Goal: Task Accomplishment & Management: Use online tool/utility

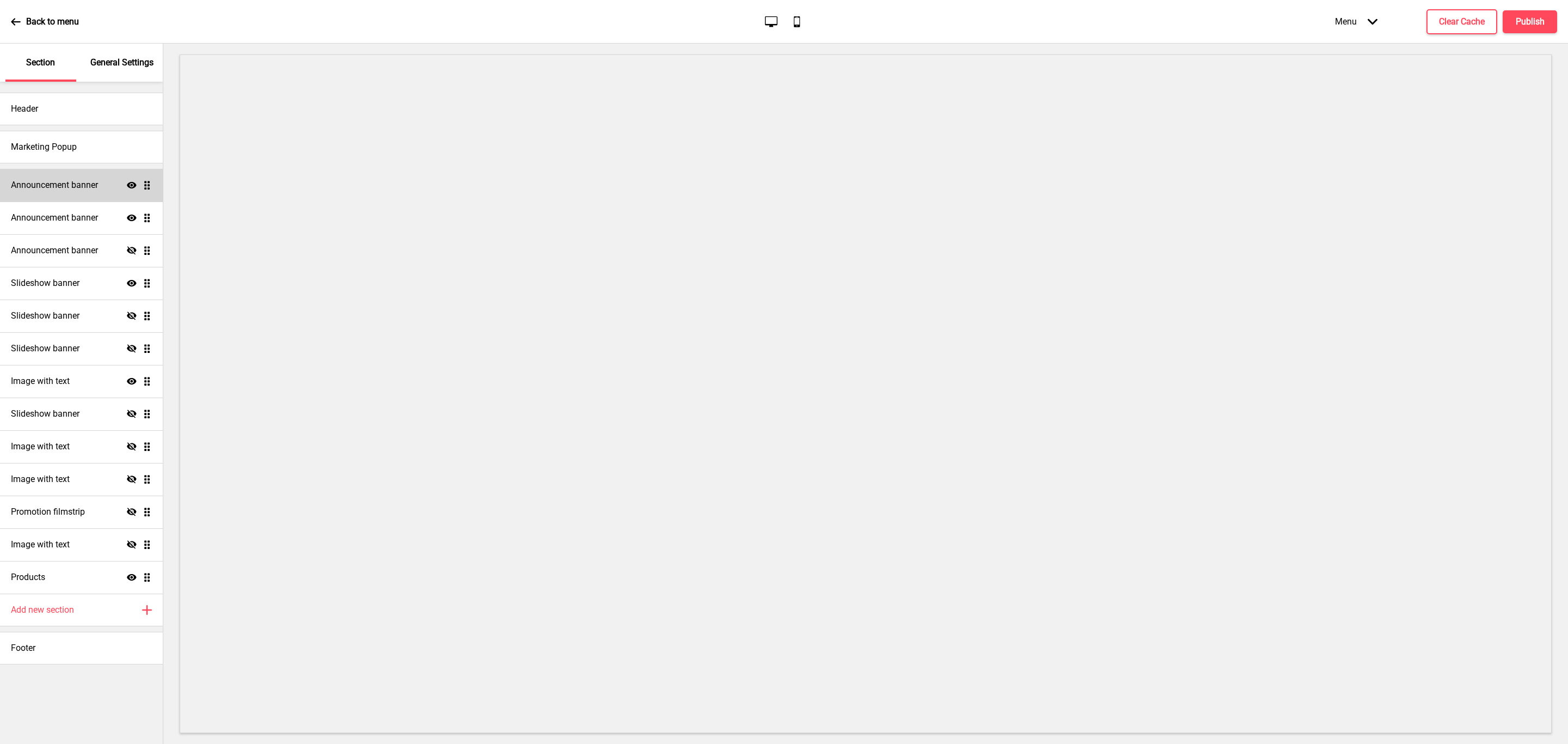
click at [73, 190] on h4 "Announcement banner" at bounding box center [54, 185] width 87 height 12
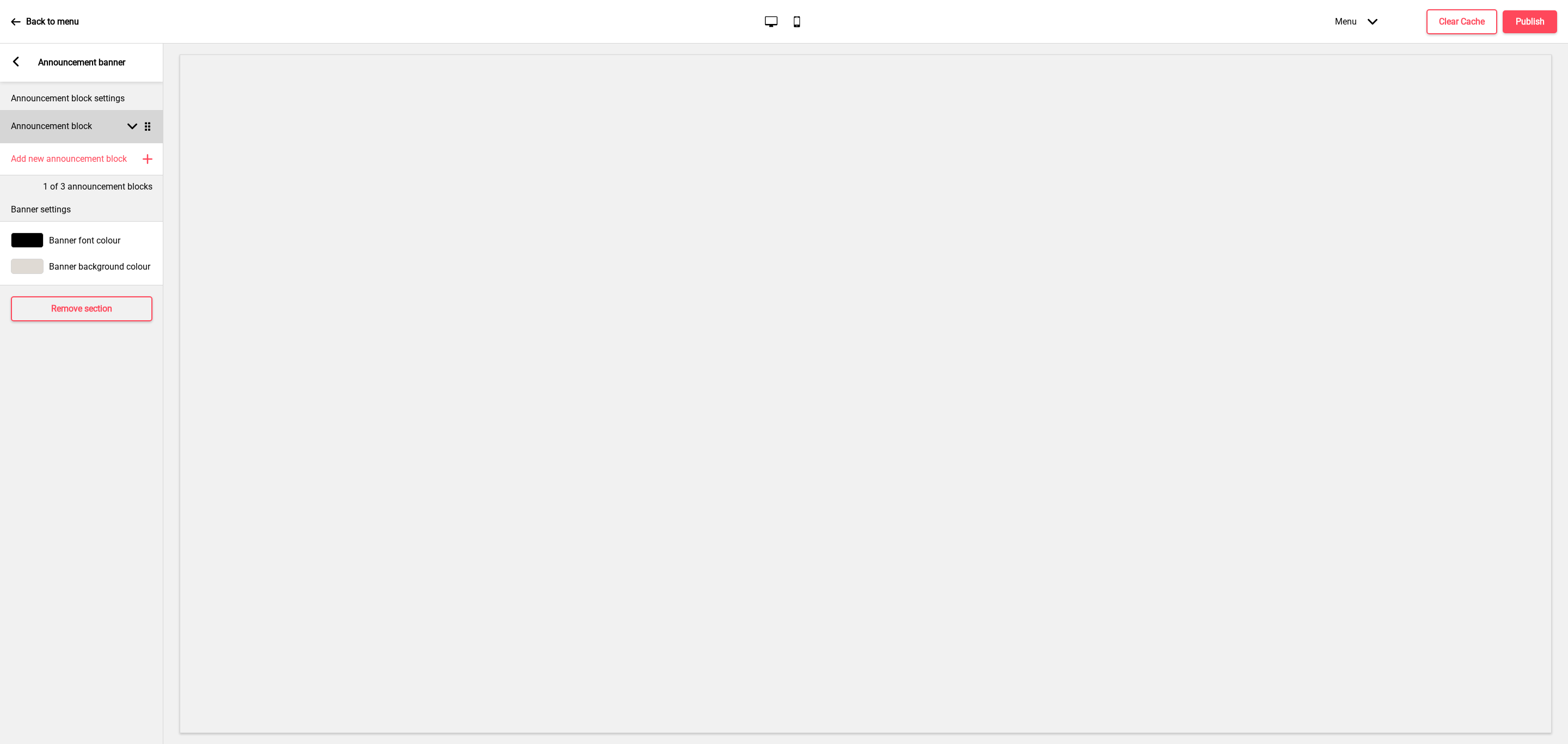
click at [132, 119] on div "Announcement block Arrow down Drag" at bounding box center [81, 126] width 163 height 32
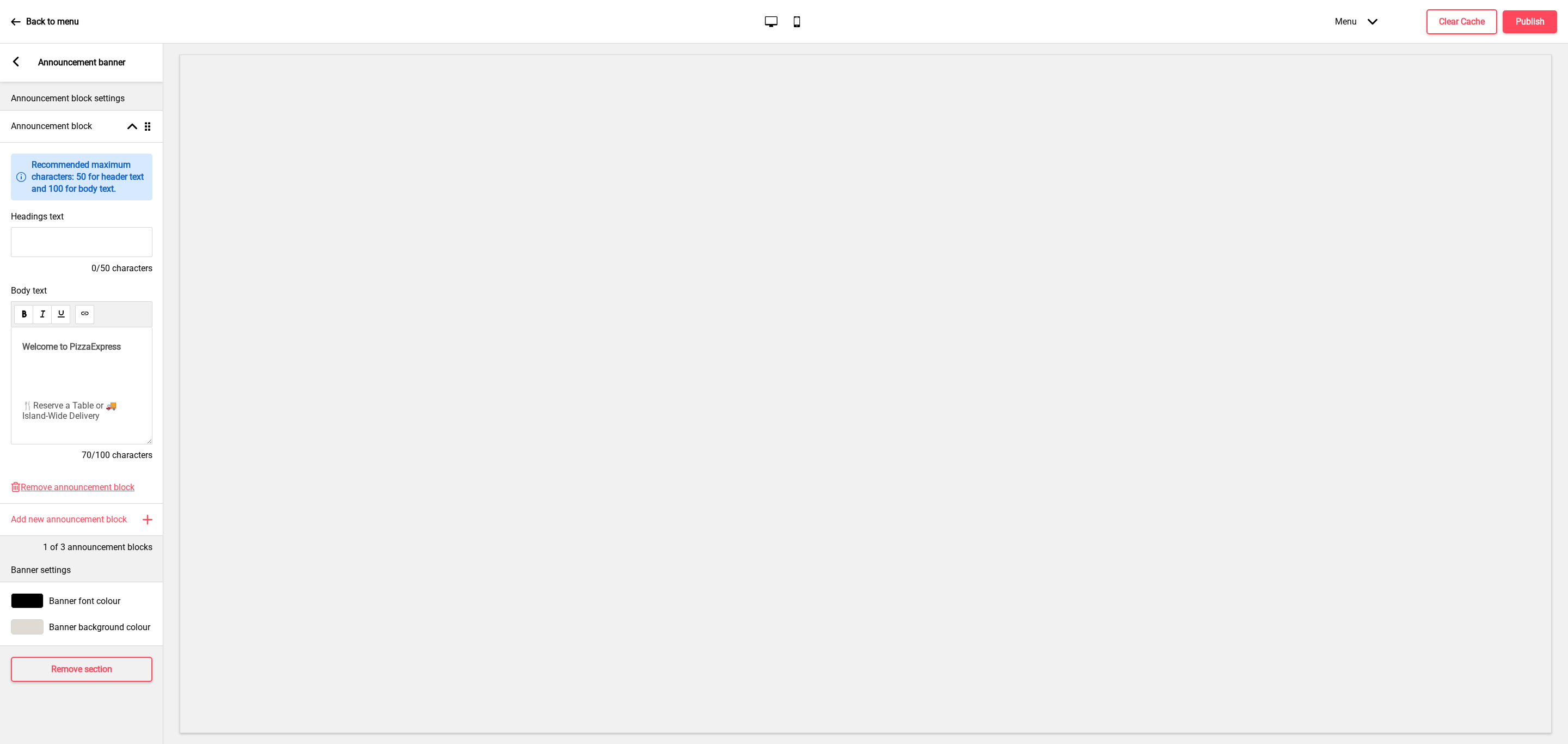
click at [17, 67] on div "Arrow left" at bounding box center [15, 62] width 10 height 12
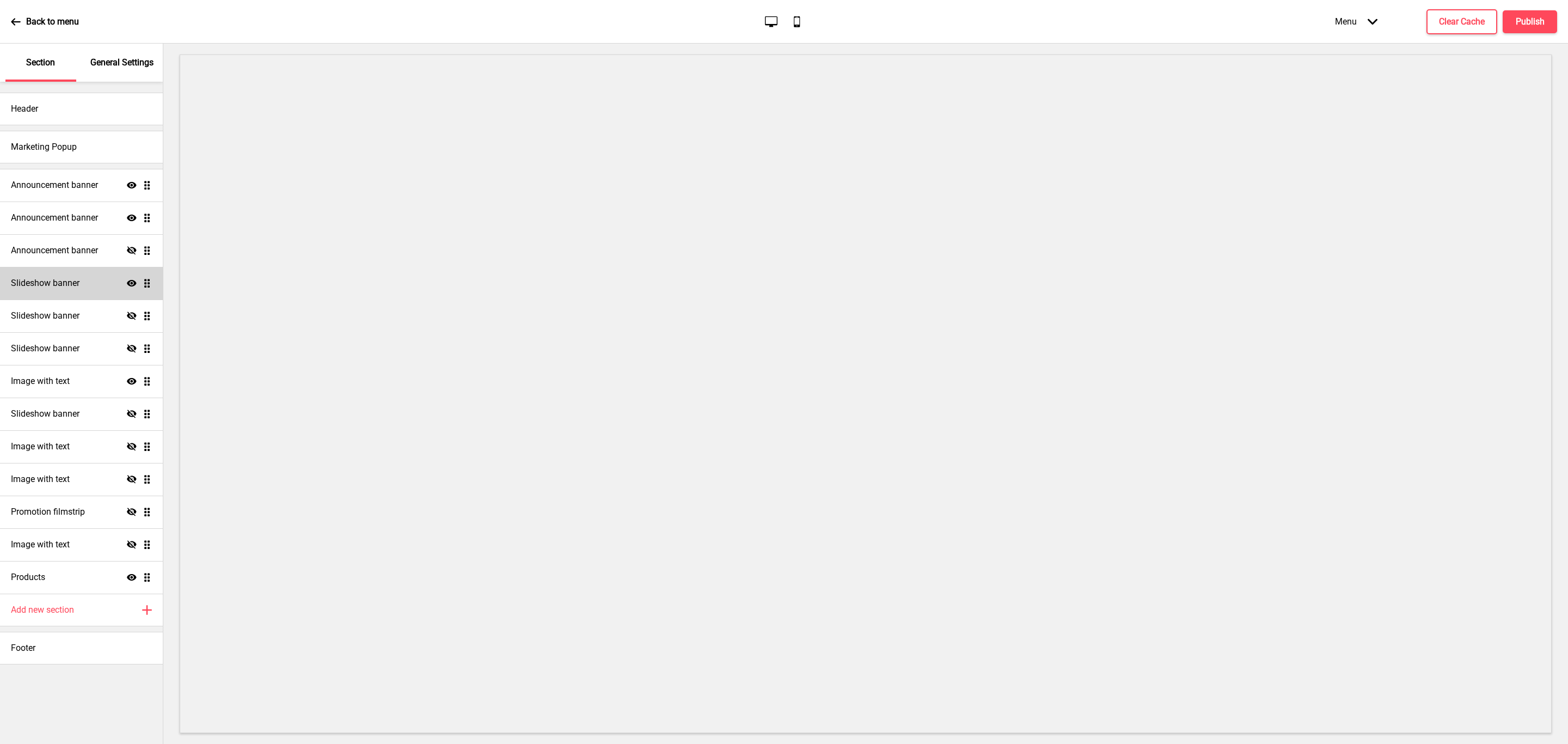
click at [88, 293] on div "Slideshow banner Show Drag" at bounding box center [81, 283] width 163 height 32
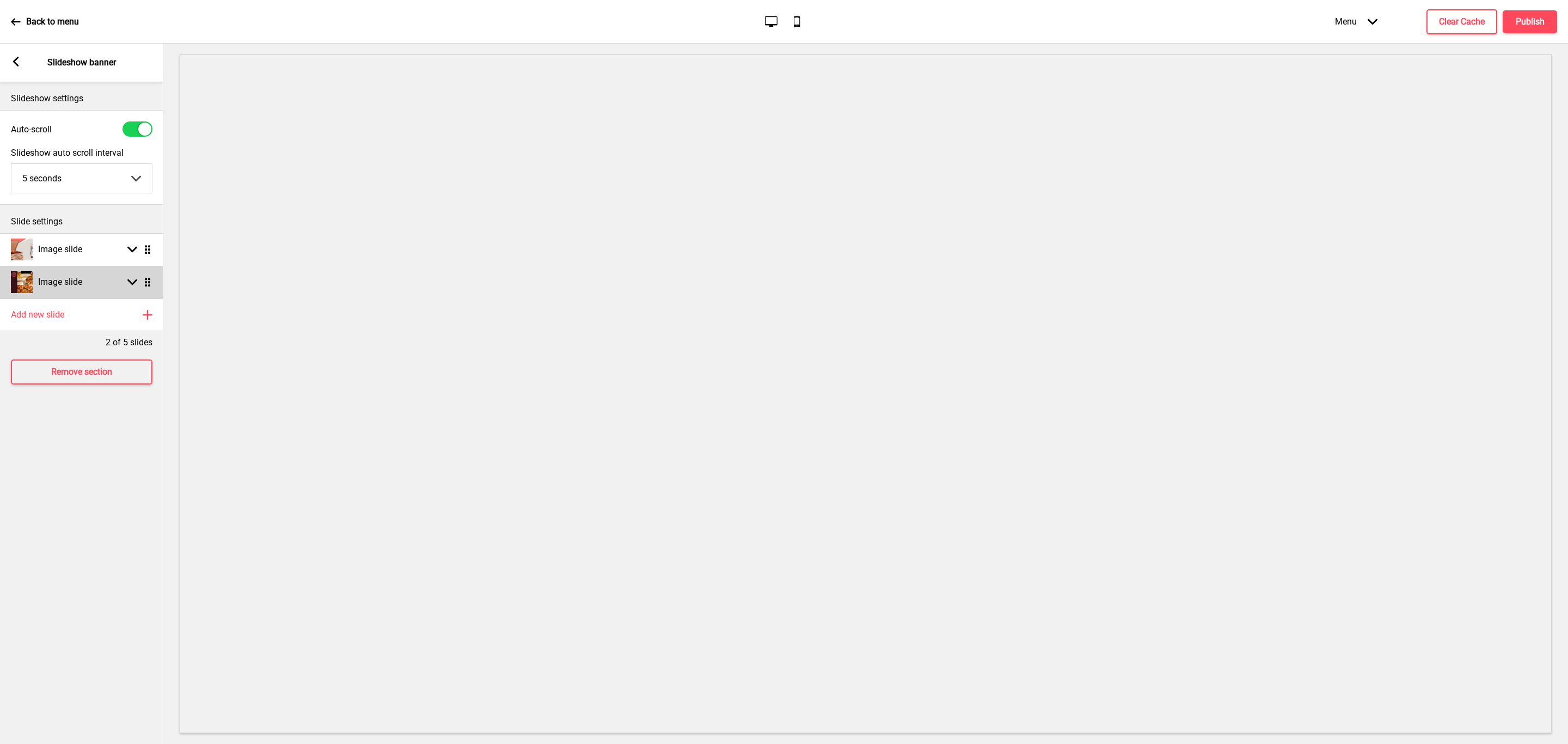
click at [130, 285] on rect at bounding box center [132, 282] width 10 height 10
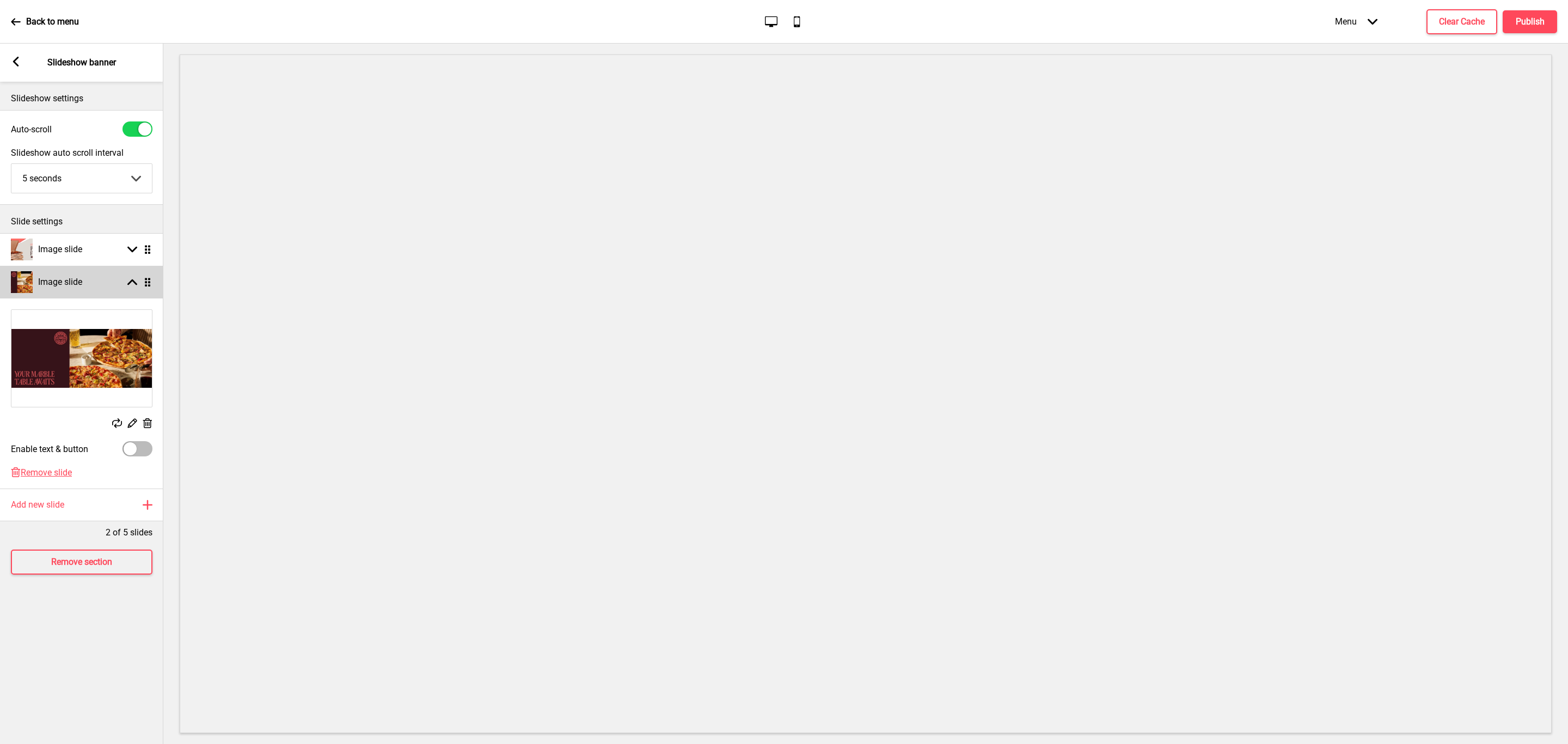
click at [132, 279] on rect at bounding box center [132, 282] width 10 height 10
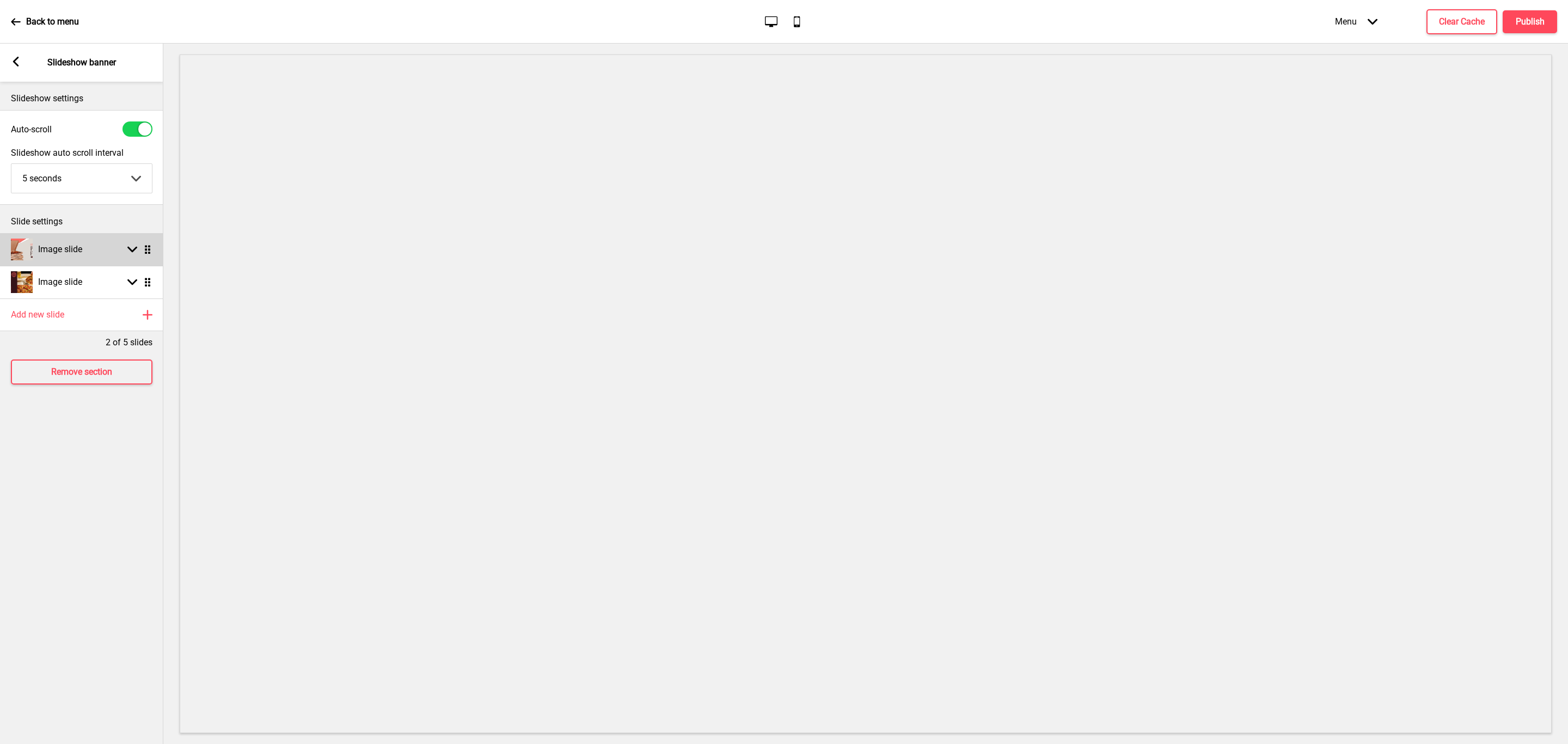
click at [132, 250] on rect at bounding box center [132, 249] width 10 height 10
select select "right"
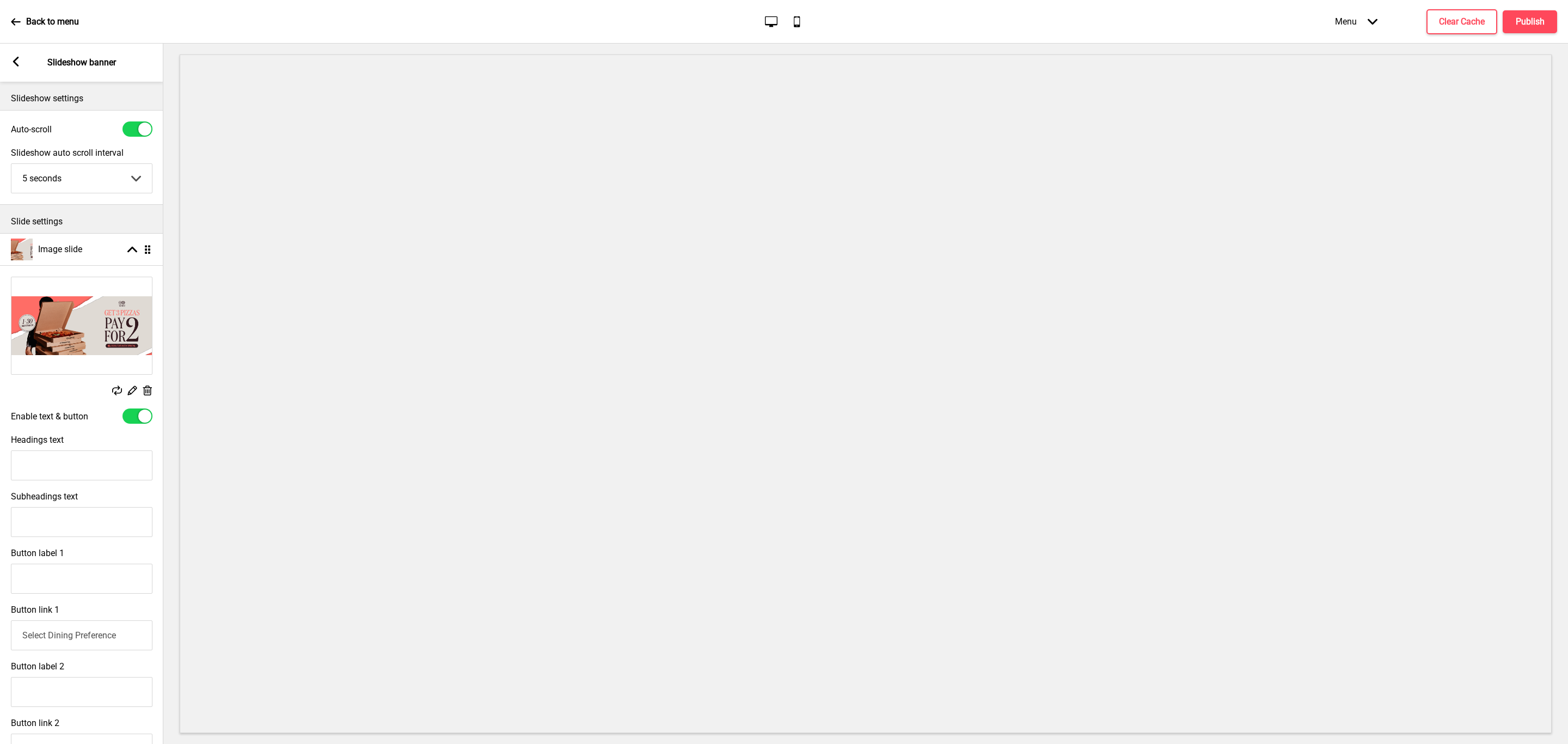
click at [150, 395] on icon at bounding box center [148, 390] width 10 height 10
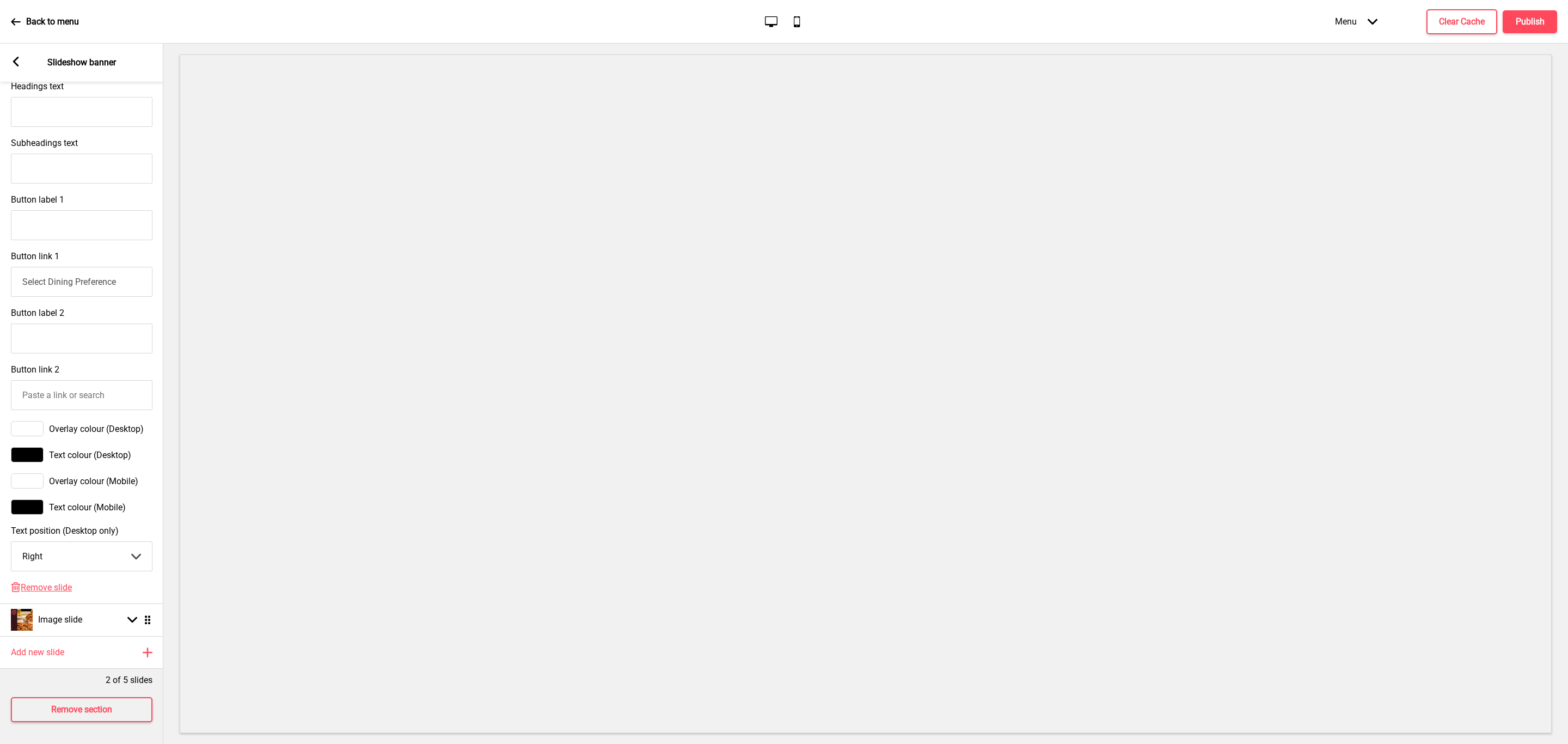
scroll to position [394, 0]
click at [44, 582] on span "Remove slide" at bounding box center [46, 587] width 51 height 10
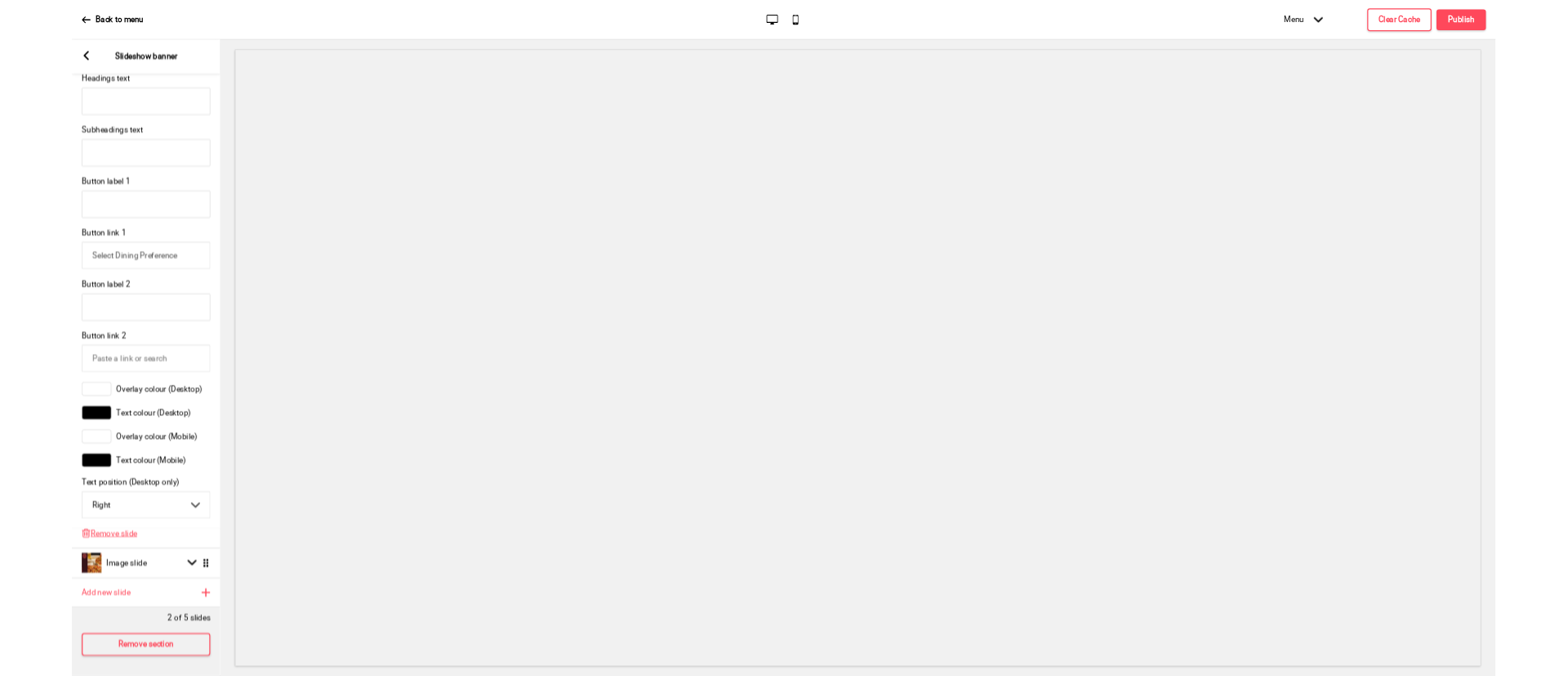
scroll to position [0, 0]
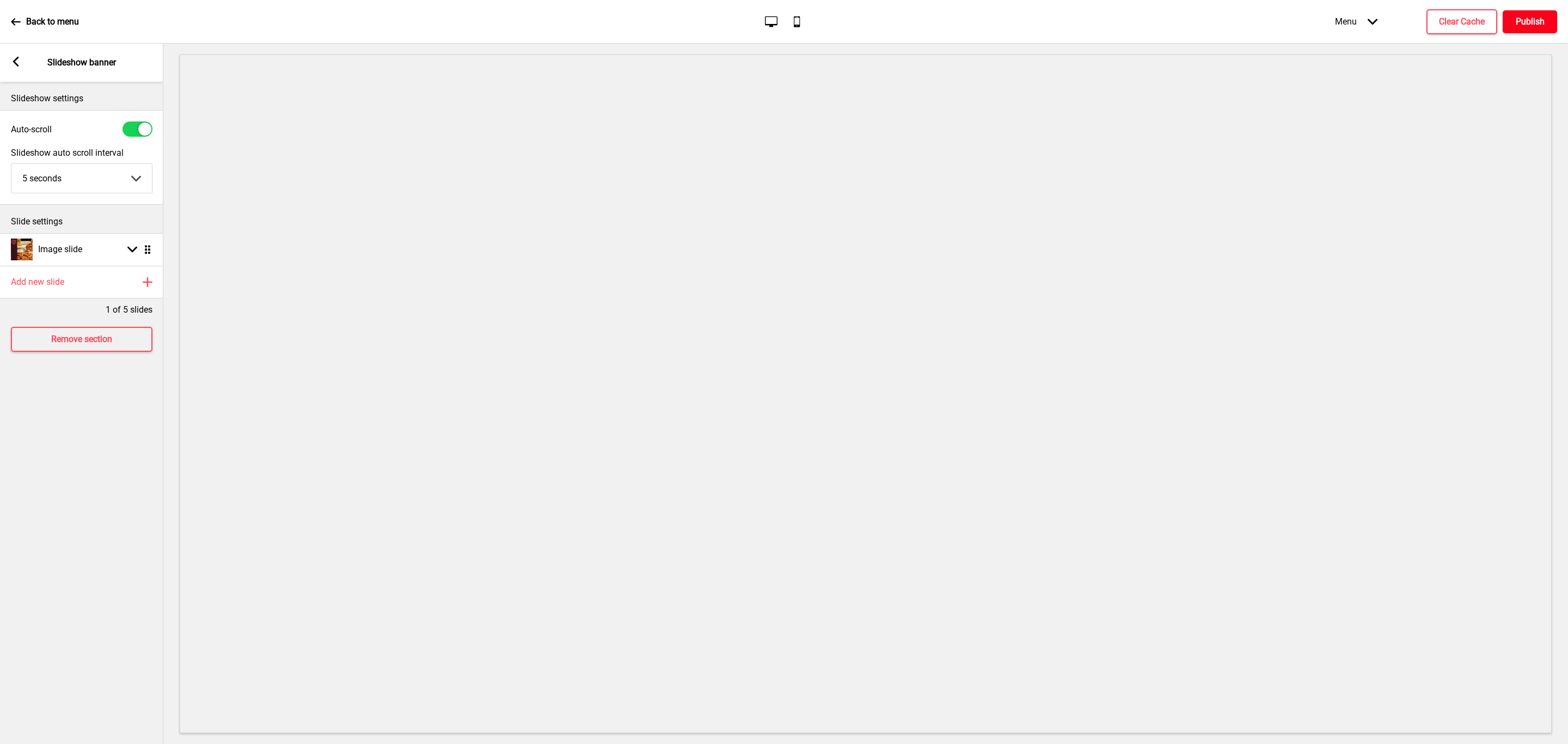
click at [1547, 13] on button "Publish" at bounding box center [1530, 22] width 55 height 23
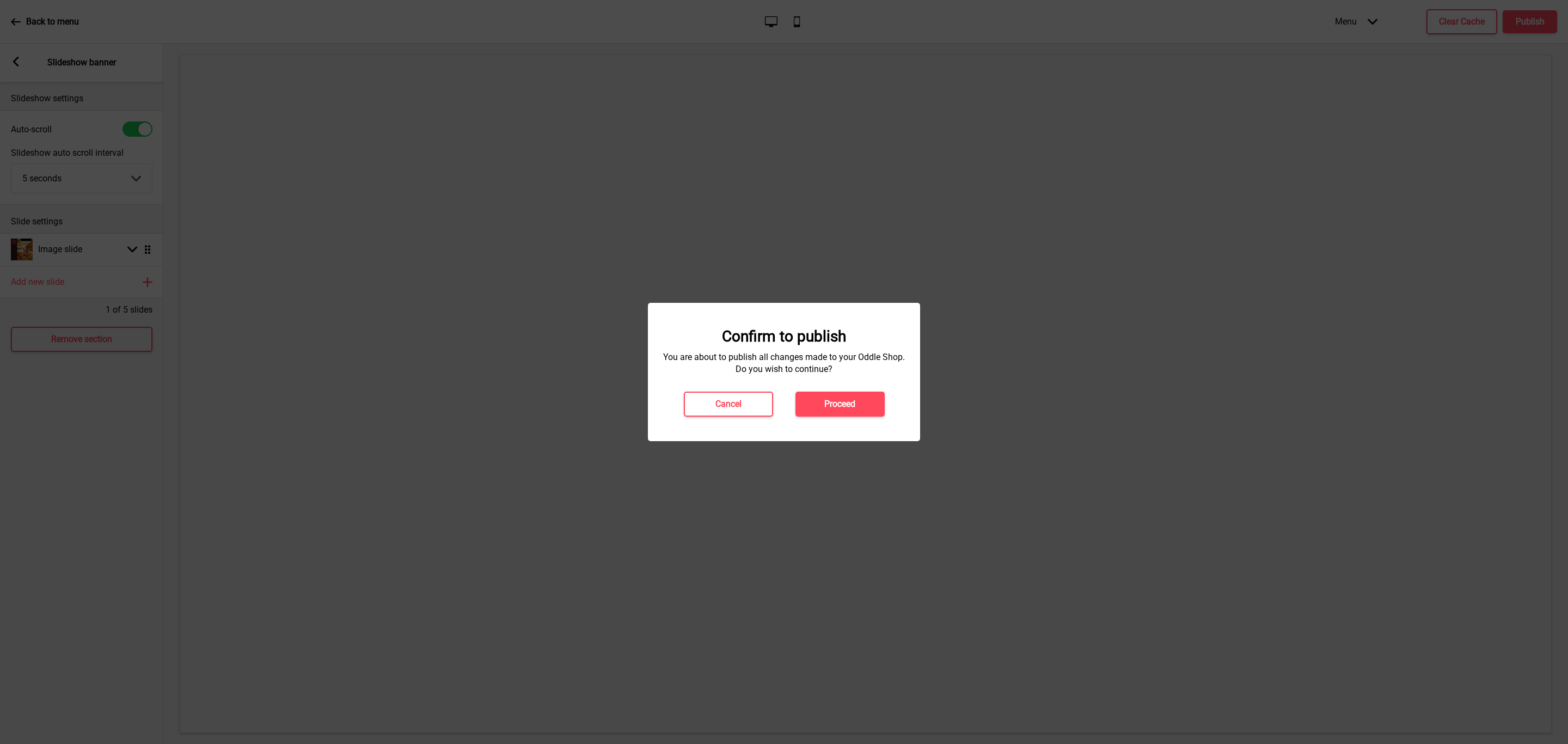
drag, startPoint x: 863, startPoint y: 402, endPoint x: 869, endPoint y: 400, distance: 6.3
click at [861, 402] on button "Proceed" at bounding box center [840, 404] width 89 height 25
